Goal: Task Accomplishment & Management: Manage account settings

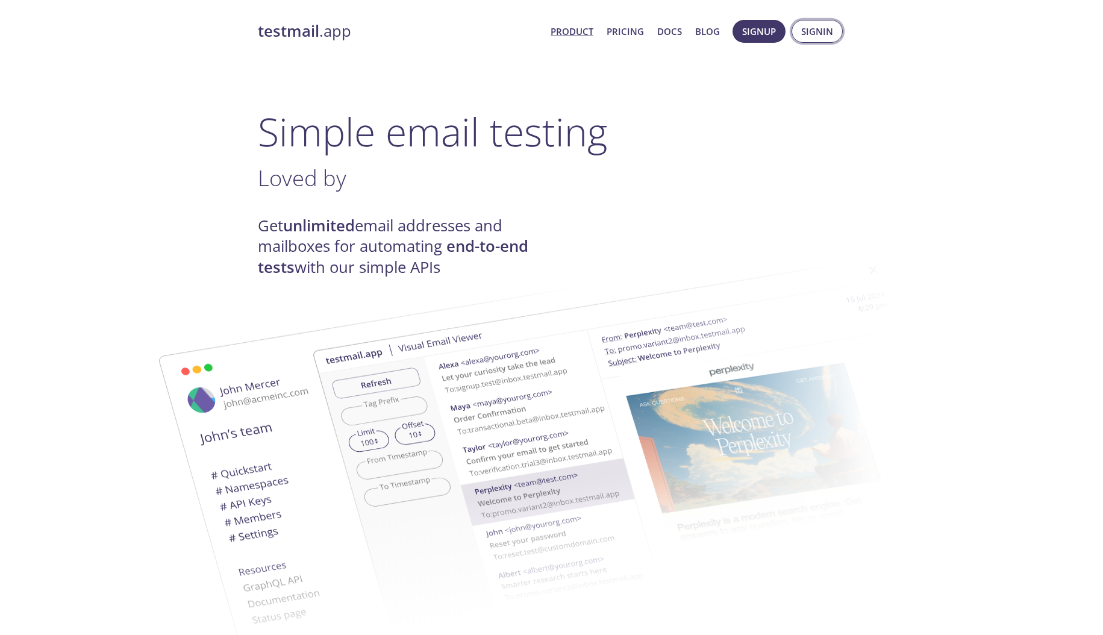
click at [808, 27] on span "Signin" at bounding box center [817, 31] width 32 height 16
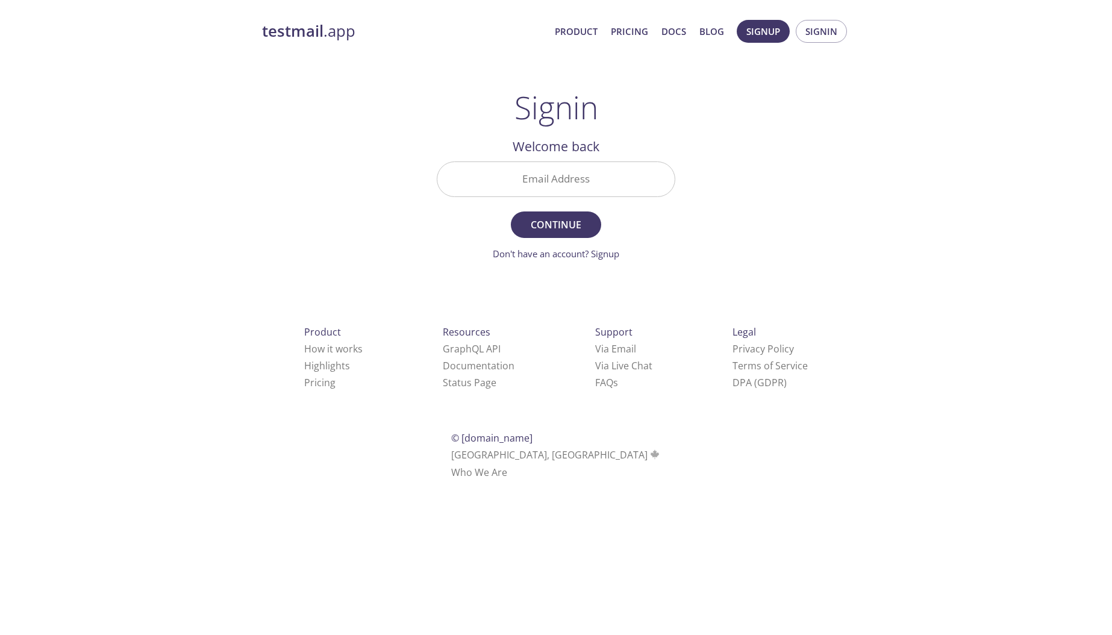
click at [538, 175] on input "Email Address" at bounding box center [555, 179] width 237 height 34
type input "[EMAIL_ADDRESS][DOMAIN_NAME]"
click at [511, 211] on button "Continue" at bounding box center [556, 224] width 90 height 26
click at [603, 261] on div "testmail .app Product Pricing Docs Blog Signup Signin Signin Unknown email - tr…" at bounding box center [555, 263] width 617 height 502
click at [603, 260] on link "Don't have an account? Signup" at bounding box center [556, 253] width 126 height 12
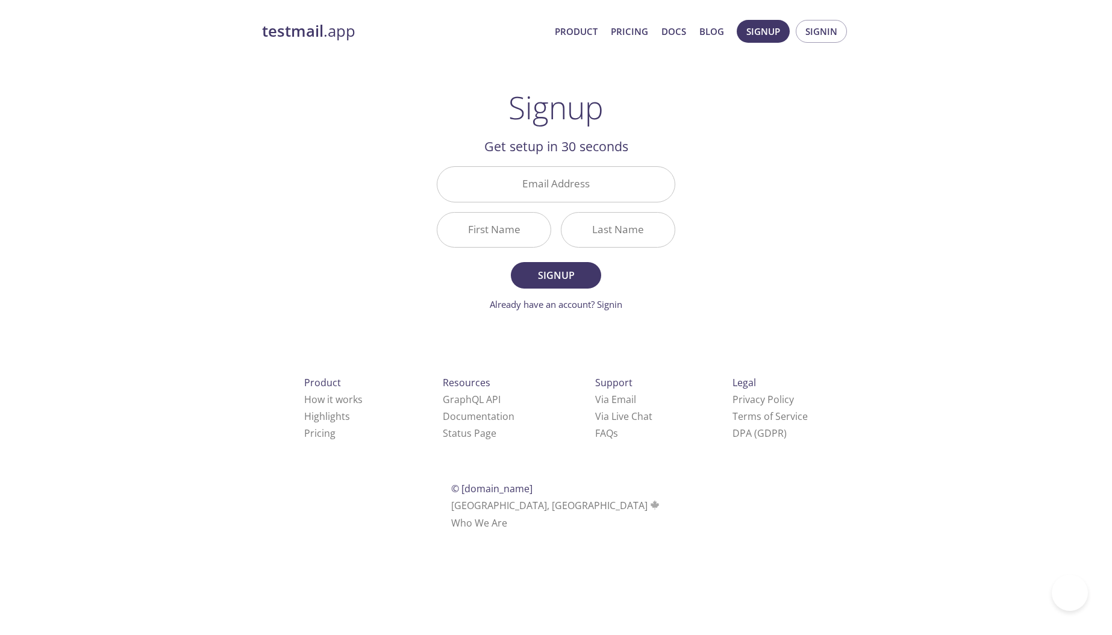
click at [839, 224] on div "testmail .app Product Pricing Docs Blog Signup Signin Signup Get setup in 30 se…" at bounding box center [555, 288] width 617 height 553
click at [579, 181] on input "Email Address" at bounding box center [555, 184] width 237 height 34
type input "[EMAIL_ADDRESS][DOMAIN_NAME]"
click at [524, 232] on input "First Name" at bounding box center [493, 230] width 113 height 34
type input "A"
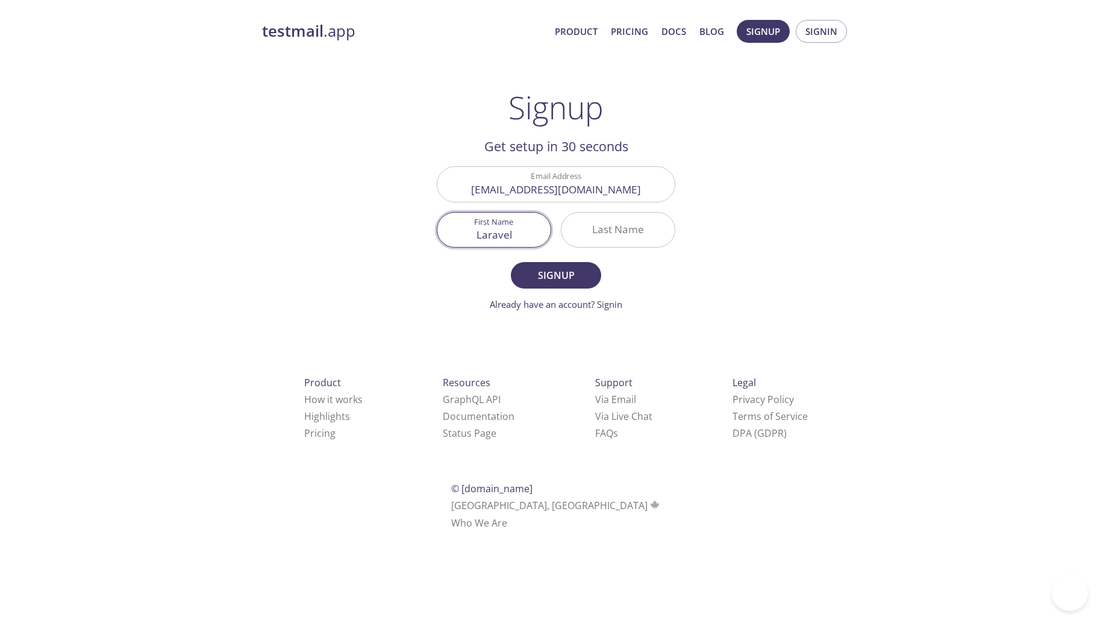
type input "Laravel"
type input "dev"
click at [511, 262] on button "Signup" at bounding box center [556, 275] width 90 height 26
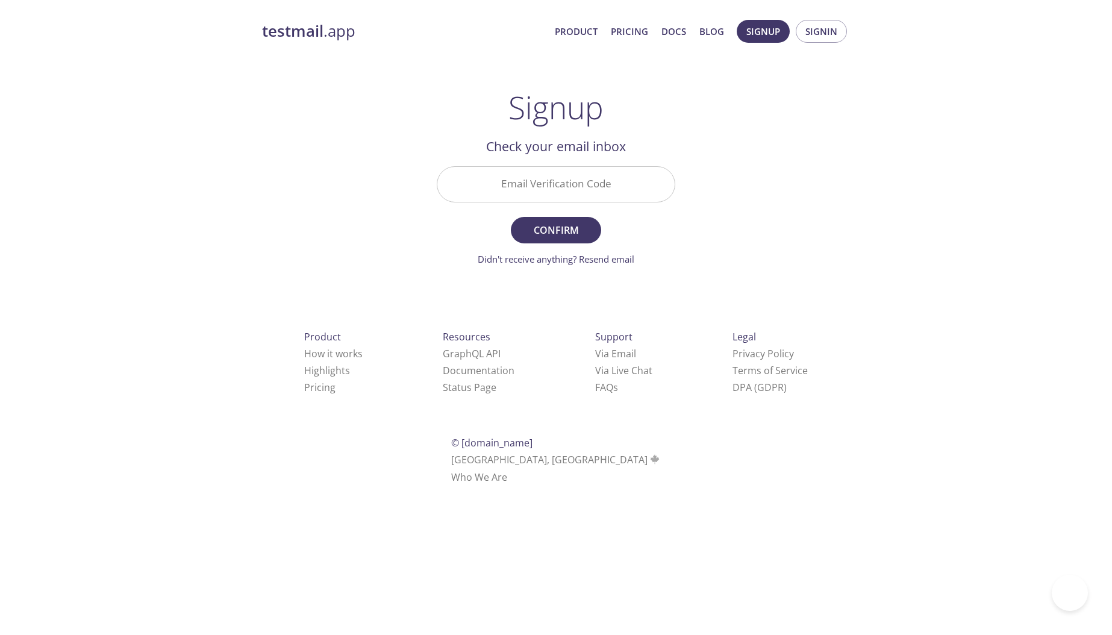
click at [560, 179] on input "Email Verification Code" at bounding box center [555, 184] width 237 height 34
paste input "SGGQEG4"
type input "SGGQEG4"
drag, startPoint x: 861, startPoint y: 267, endPoint x: 854, endPoint y: 266, distance: 6.7
click at [861, 267] on div "testmail .app Product Pricing Docs Blog Signup Signin Signup Get setup in 30 se…" at bounding box center [555, 265] width 617 height 507
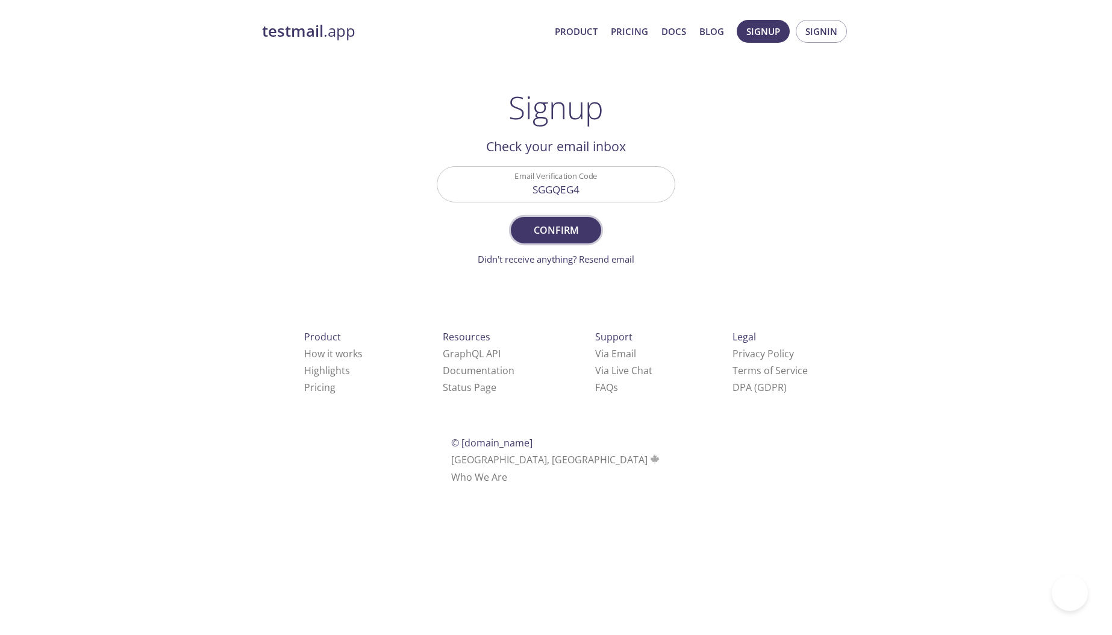
click at [568, 232] on span "Confirm" at bounding box center [556, 230] width 64 height 17
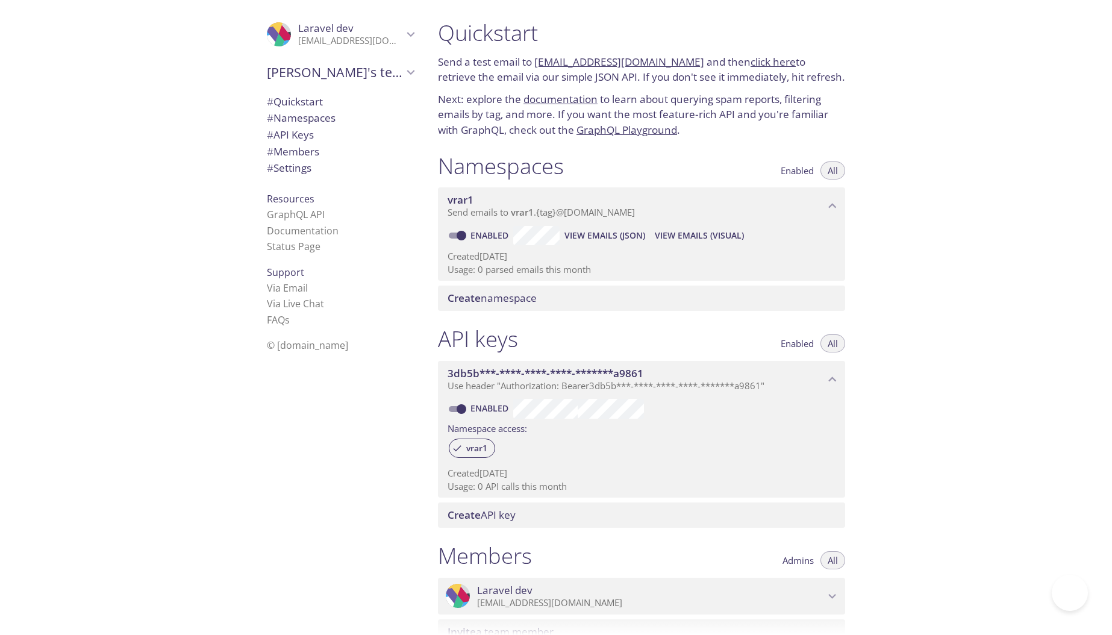
click at [764, 65] on link "click here" at bounding box center [772, 62] width 45 height 14
click at [294, 131] on span "# API Keys" at bounding box center [290, 135] width 47 height 14
